Goal: Navigation & Orientation: Find specific page/section

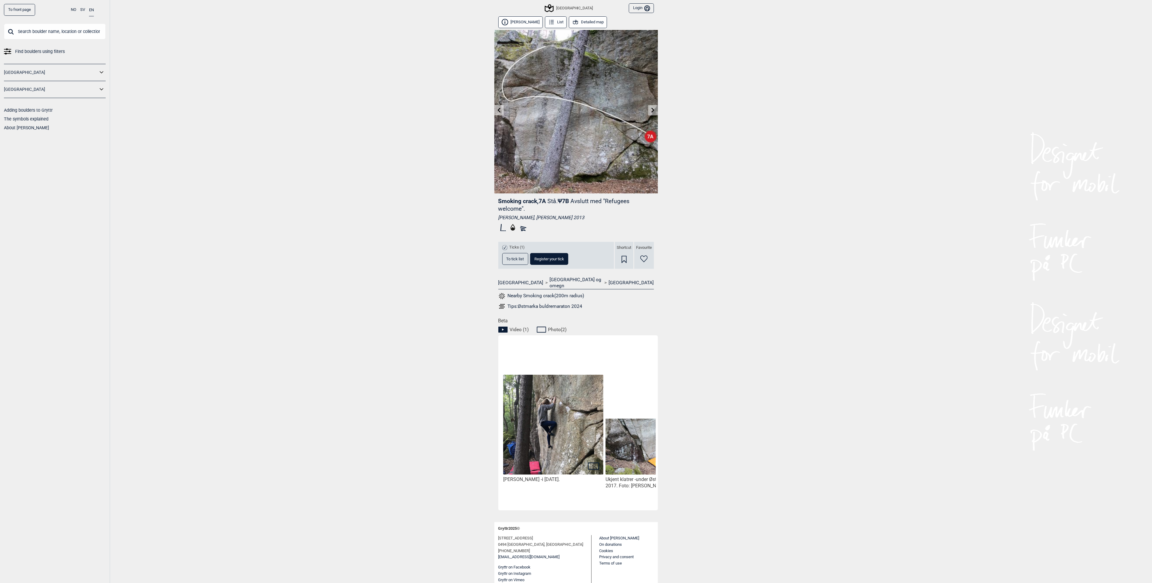
click at [583, 18] on button "Detailed map" at bounding box center [588, 22] width 38 height 12
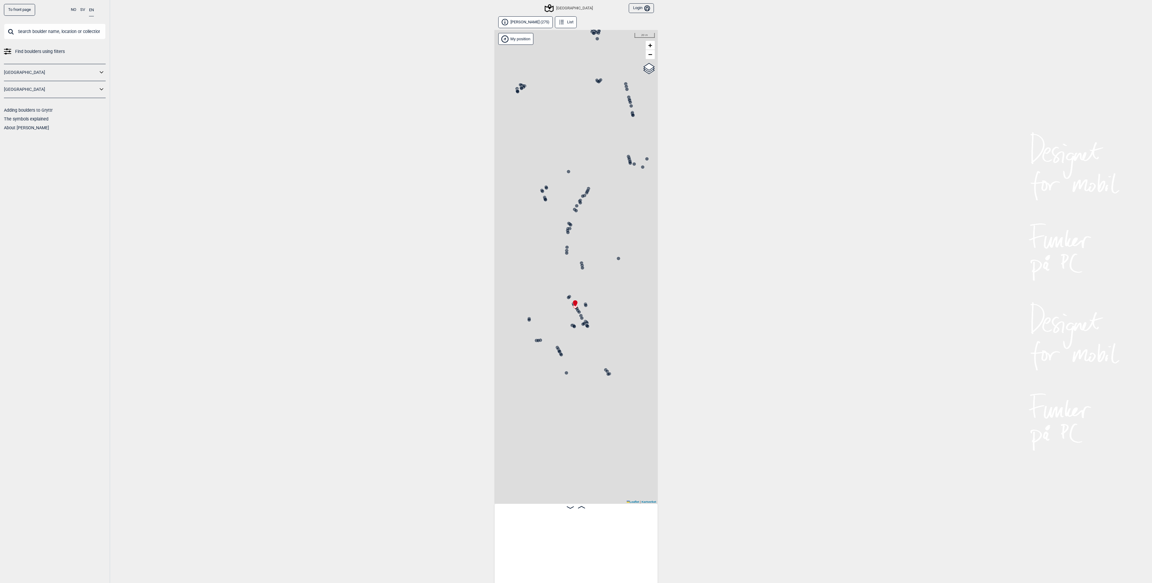
scroll to position [0, 11204]
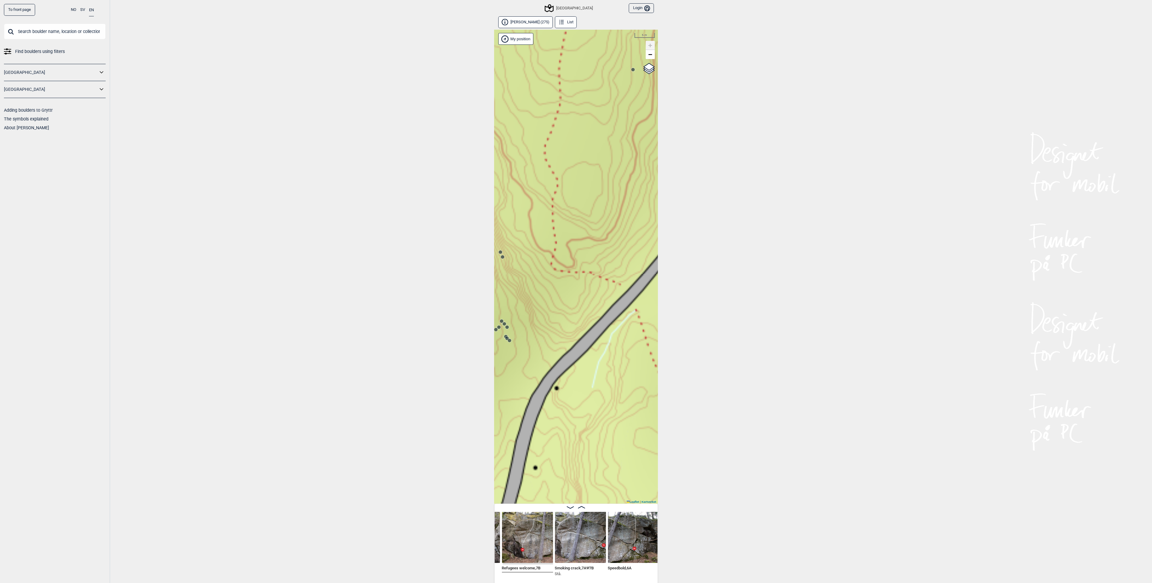
drag, startPoint x: 601, startPoint y: 279, endPoint x: 533, endPoint y: 322, distance: 80.0
click at [533, 322] on div "Speidersteinen Barnehageveggen Cowboyveggen Bølerveggen [GEOGRAPHIC_DATA]" at bounding box center [577, 267] width 164 height 474
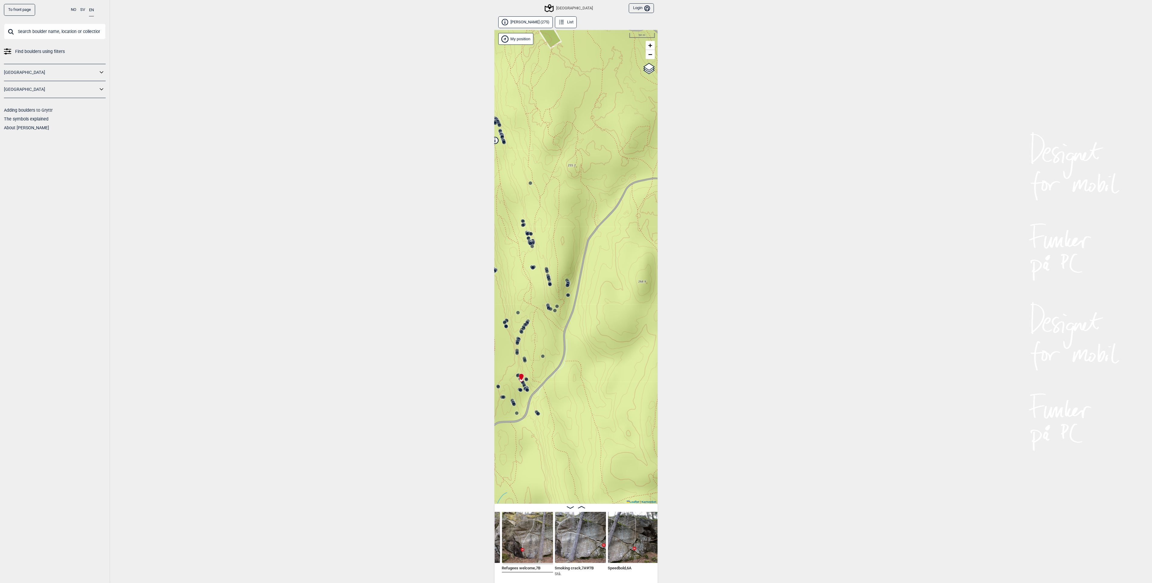
drag, startPoint x: 597, startPoint y: 303, endPoint x: 580, endPoint y: 365, distance: 64.7
click at [580, 367] on div "Speidersteinen Barnehageveggen Cowboyveggen Bølerveggen [GEOGRAPHIC_DATA]" at bounding box center [577, 267] width 164 height 474
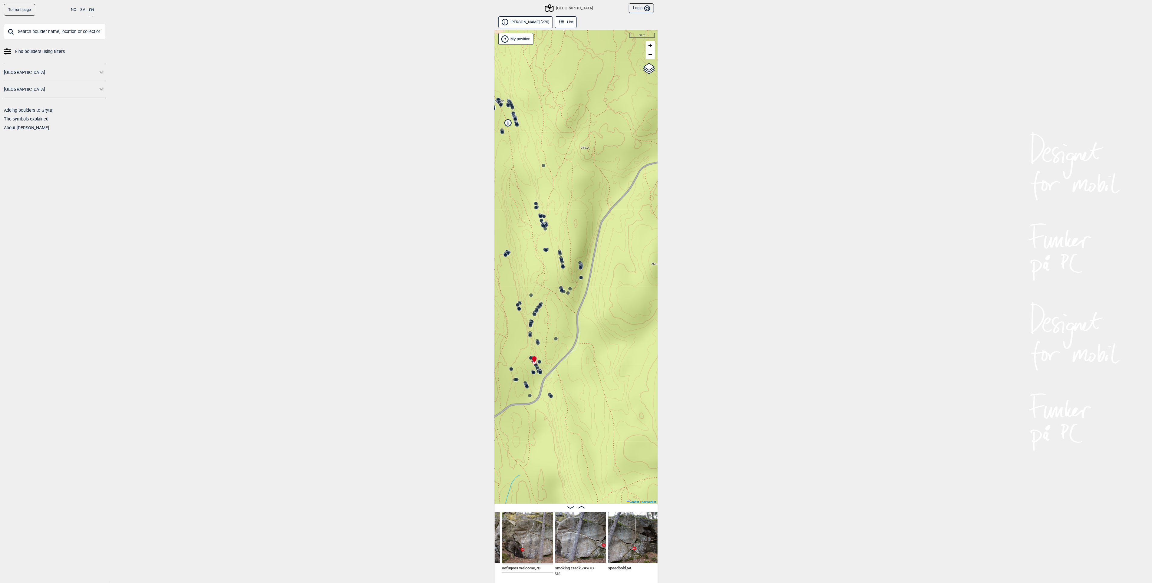
drag, startPoint x: 590, startPoint y: 375, endPoint x: 606, endPoint y: 345, distance: 34.5
click at [606, 345] on div "Speidersteinen Barnehageveggen Cowboyveggen Bølerveggen [GEOGRAPHIC_DATA]" at bounding box center [577, 267] width 164 height 474
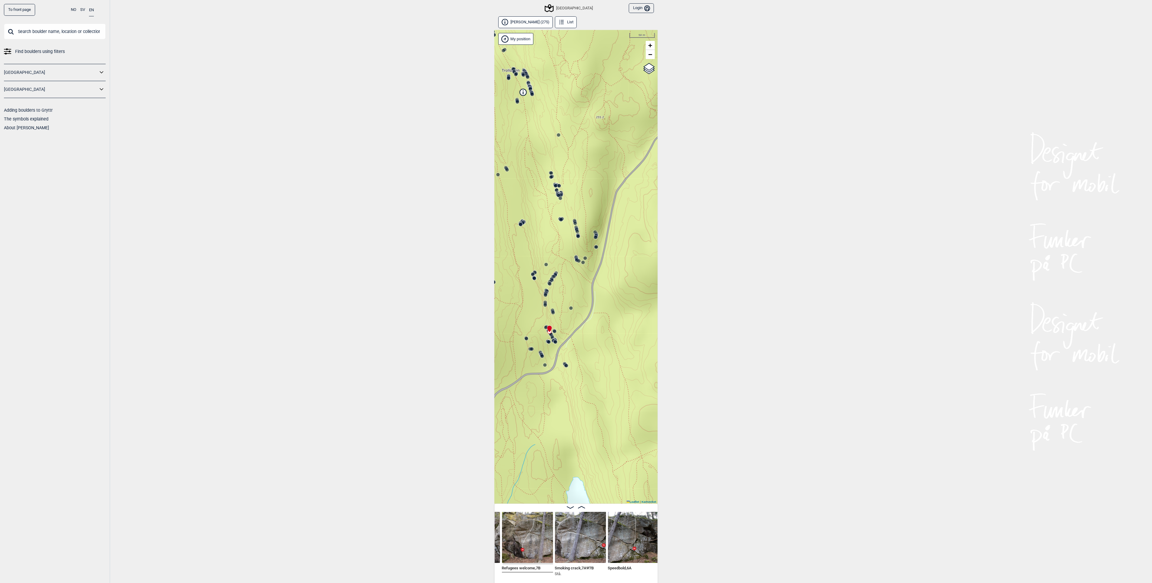
click at [568, 366] on circle at bounding box center [567, 366] width 4 height 4
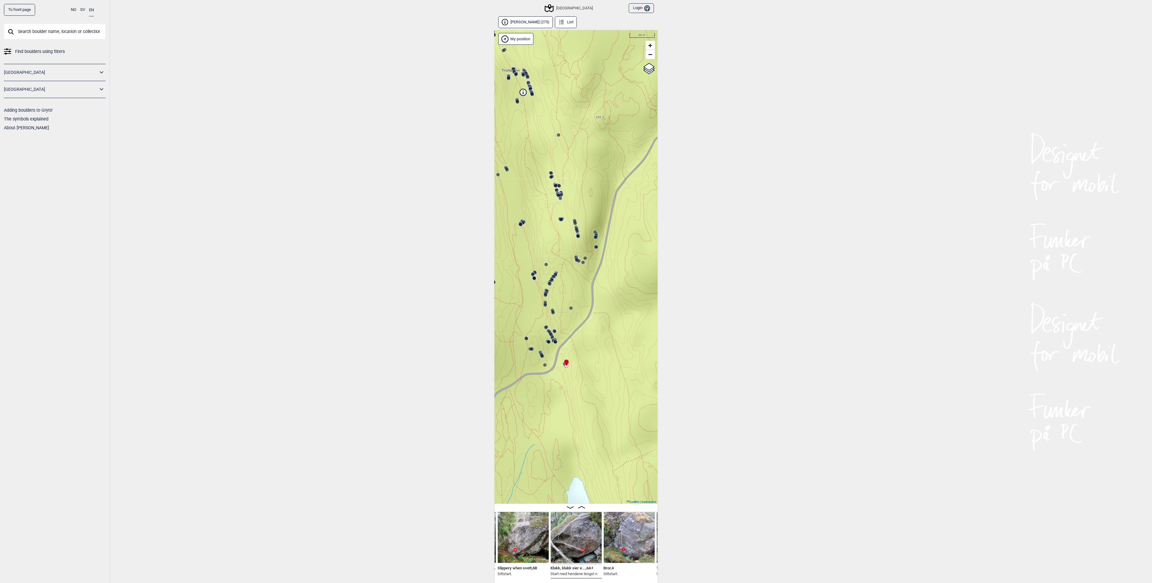
scroll to position [3, 0]
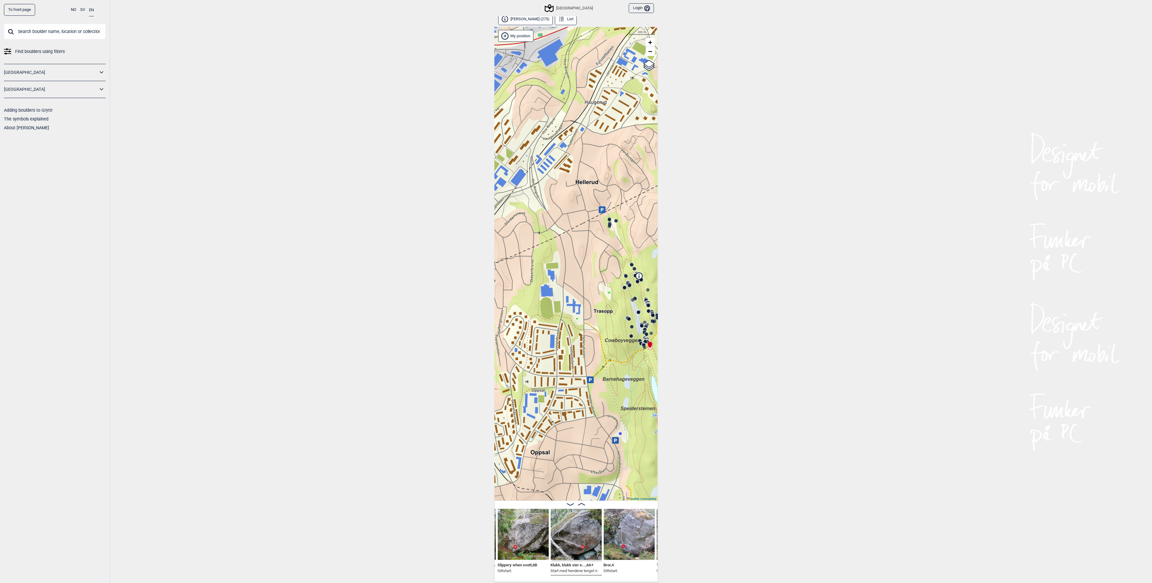
drag, startPoint x: 824, startPoint y: 402, endPoint x: 691, endPoint y: 355, distance: 141.4
click at [691, 355] on div "To front page NO SV EN Find boulders using filters [GEOGRAPHIC_DATA] [GEOGRAPHI…" at bounding box center [576, 288] width 1152 height 583
drag, startPoint x: 405, startPoint y: 468, endPoint x: 294, endPoint y: 315, distance: 189.7
click at [294, 315] on div "To front page NO SV EN Find boulders using filters [GEOGRAPHIC_DATA] [GEOGRAPHI…" at bounding box center [576, 288] width 1152 height 583
click at [581, 550] on img at bounding box center [576, 534] width 51 height 51
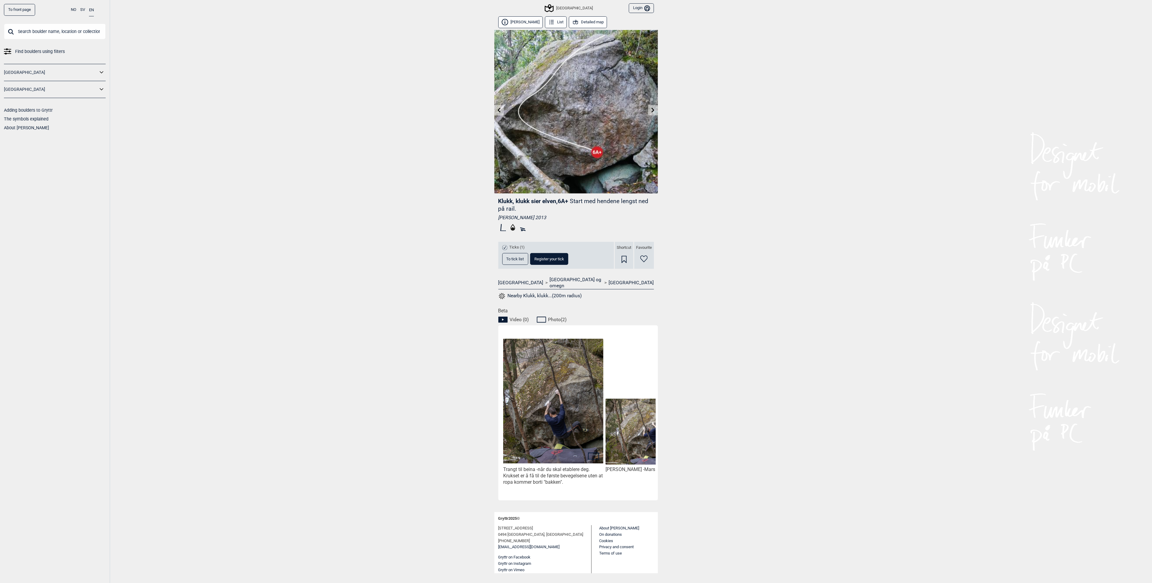
click at [650, 110] on link at bounding box center [652, 110] width 9 height 10
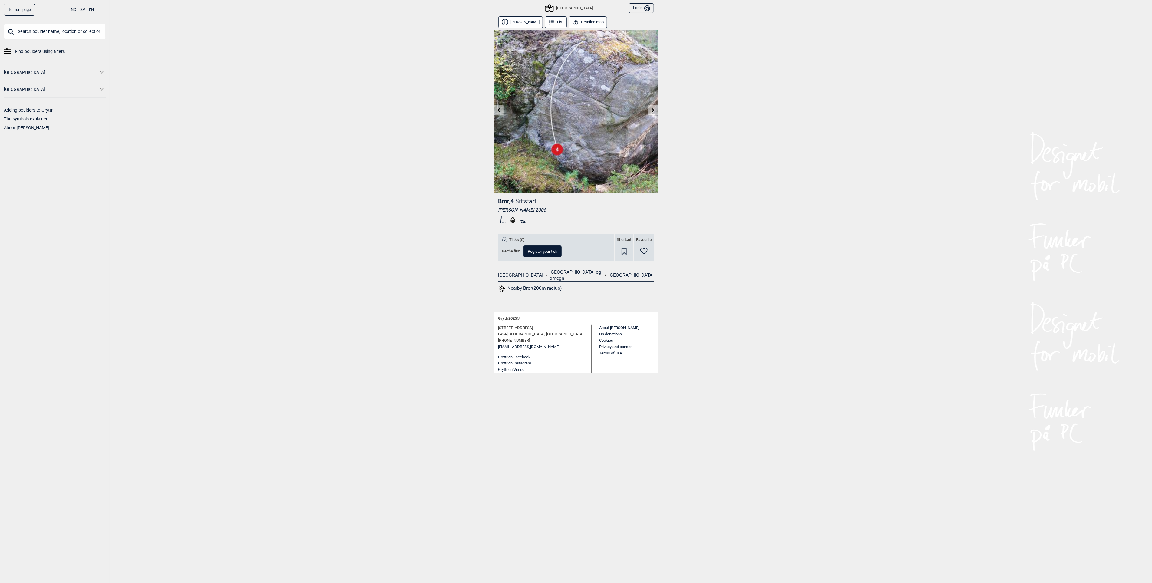
click at [650, 110] on link at bounding box center [652, 110] width 9 height 10
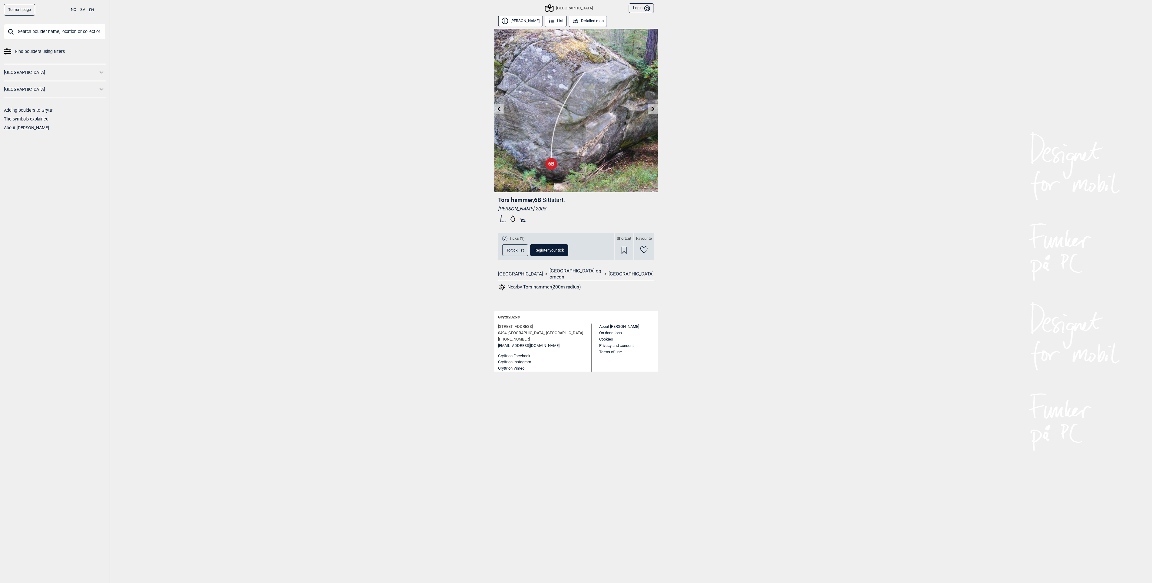
scroll to position [3, 0]
